Goal: Task Accomplishment & Management: Manage account settings

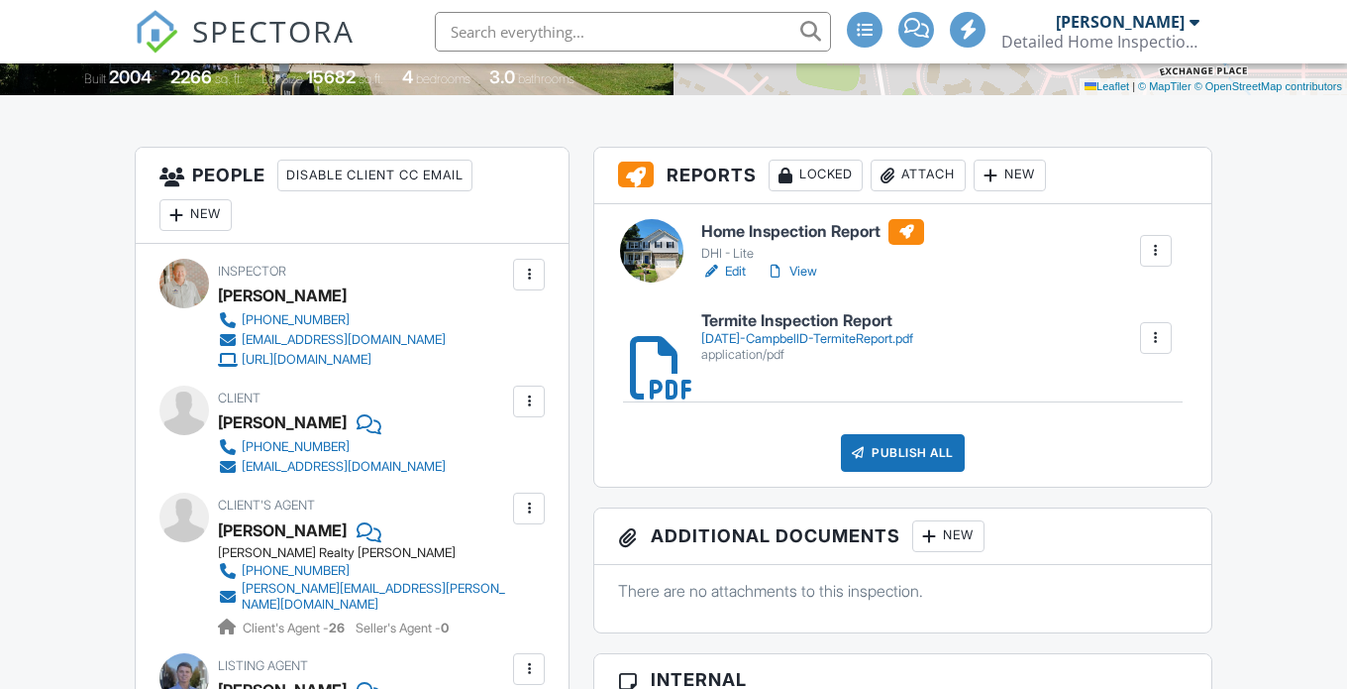
click at [897, 444] on div "Publish All" at bounding box center [903, 453] width 124 height 38
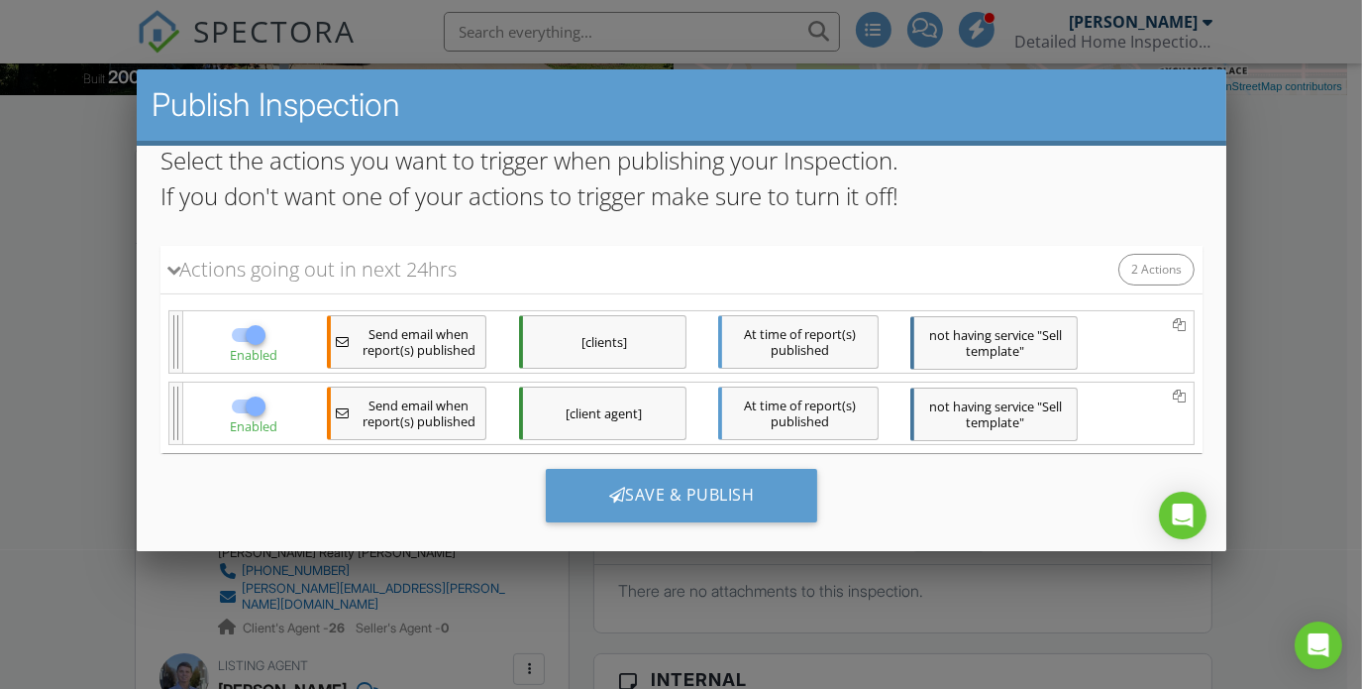
scroll to position [172, 0]
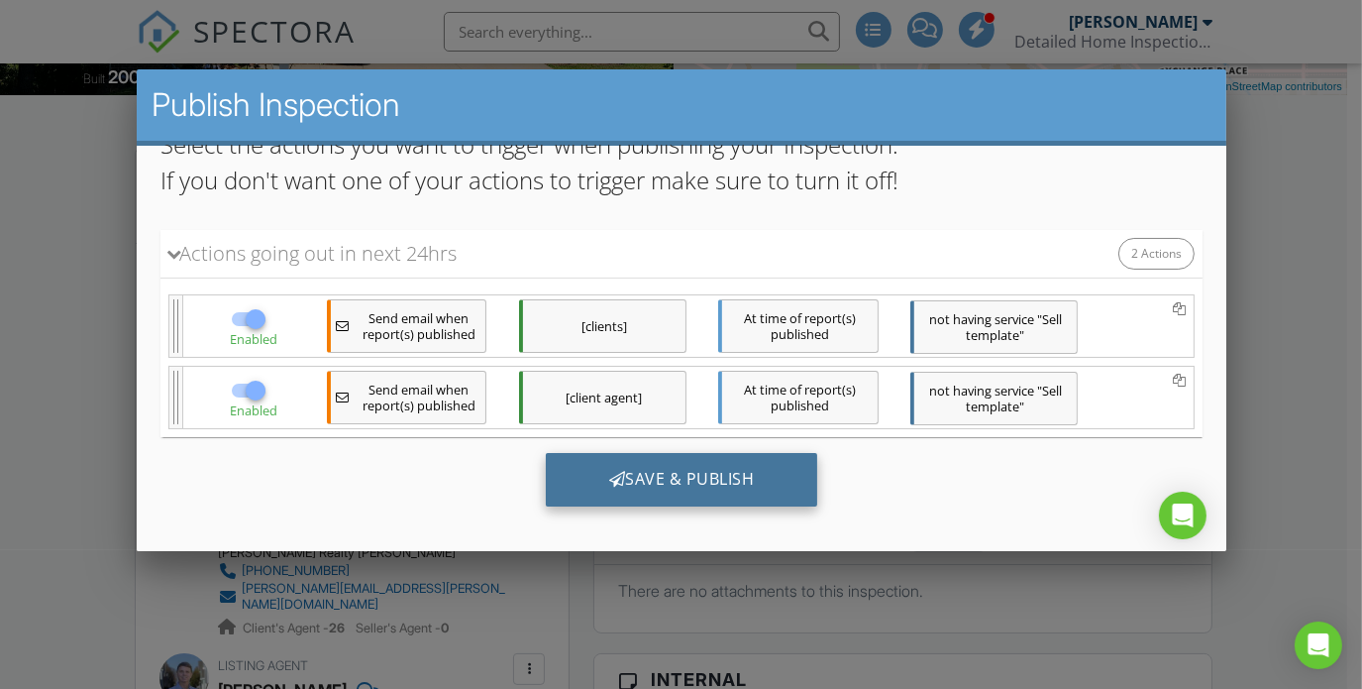
click at [627, 474] on div "Save & Publish" at bounding box center [681, 479] width 272 height 54
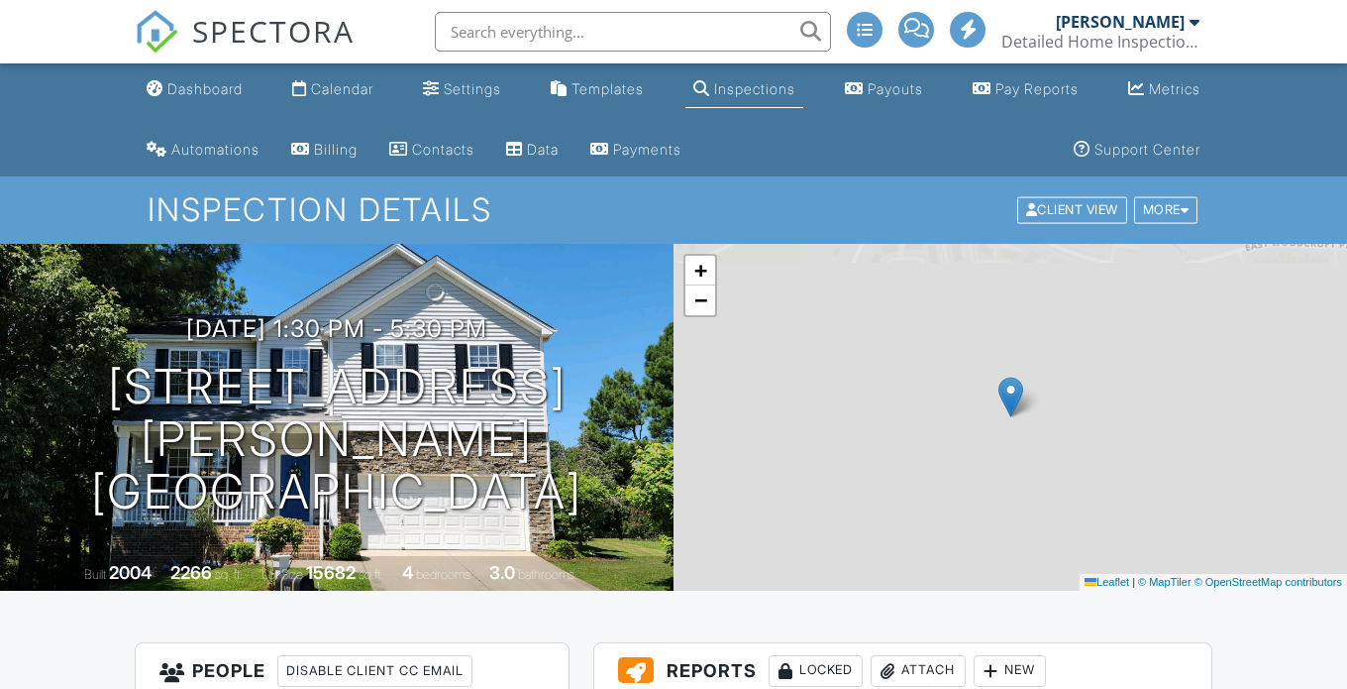
click at [316, 100] on link "Calendar" at bounding box center [332, 89] width 97 height 37
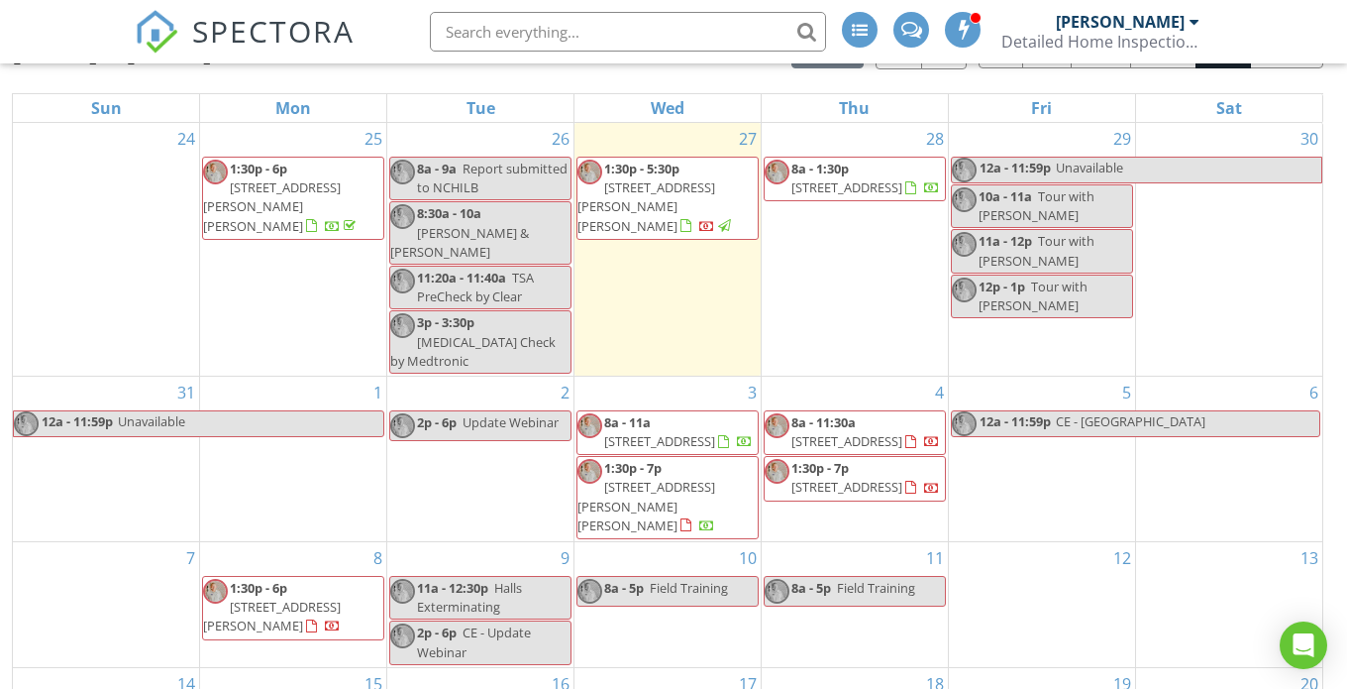
scroll to position [297, 0]
